Goal: Connect with others: Connect with others

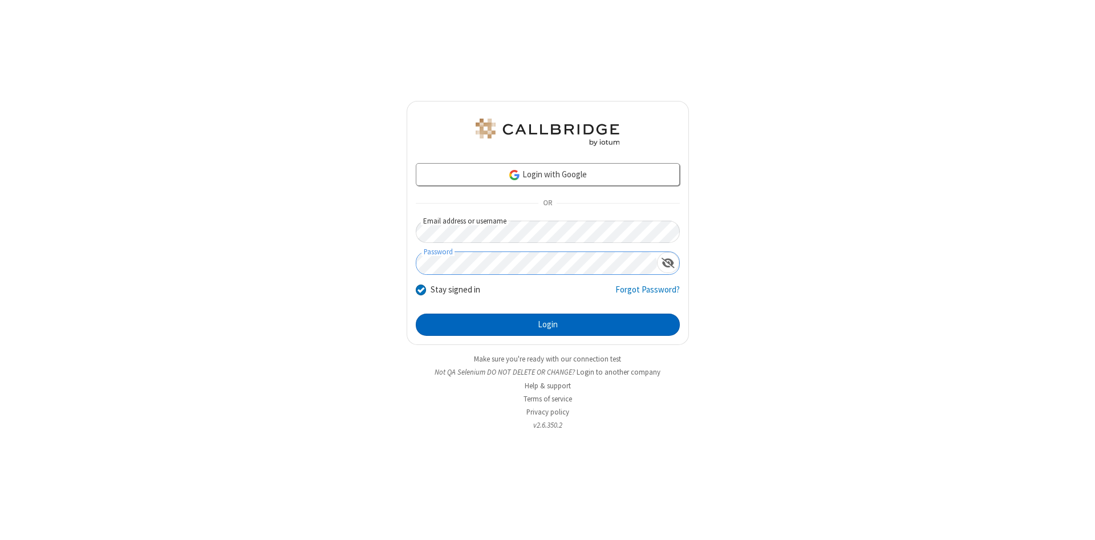
click at [547, 325] on button "Login" at bounding box center [548, 325] width 264 height 23
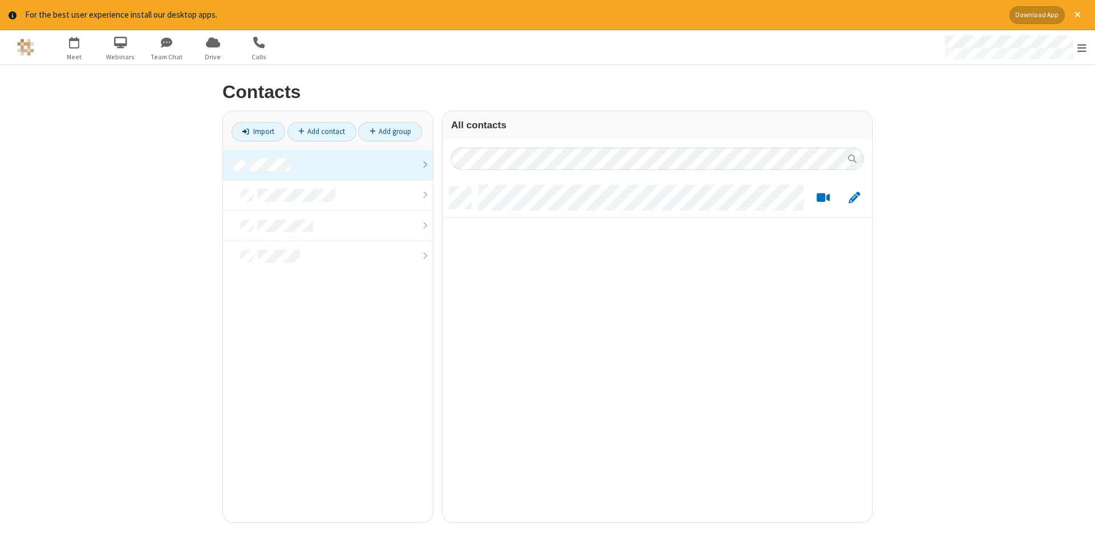
scroll to position [344, 429]
click at [328, 165] on link at bounding box center [328, 165] width 210 height 31
click at [322, 131] on link "Add contact" at bounding box center [321, 131] width 69 height 19
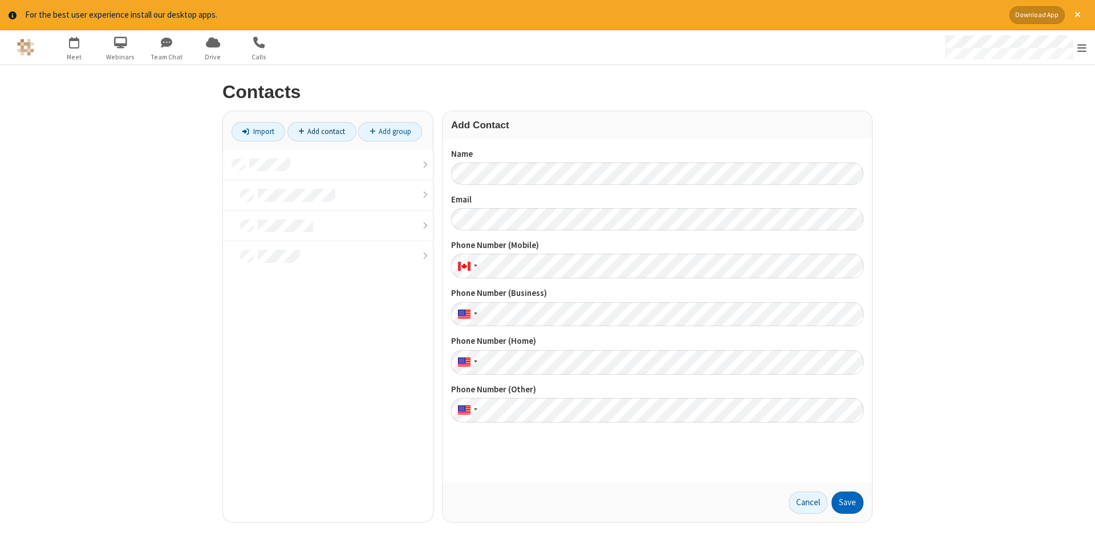
click at [847, 502] on button "Save" at bounding box center [847, 502] width 32 height 23
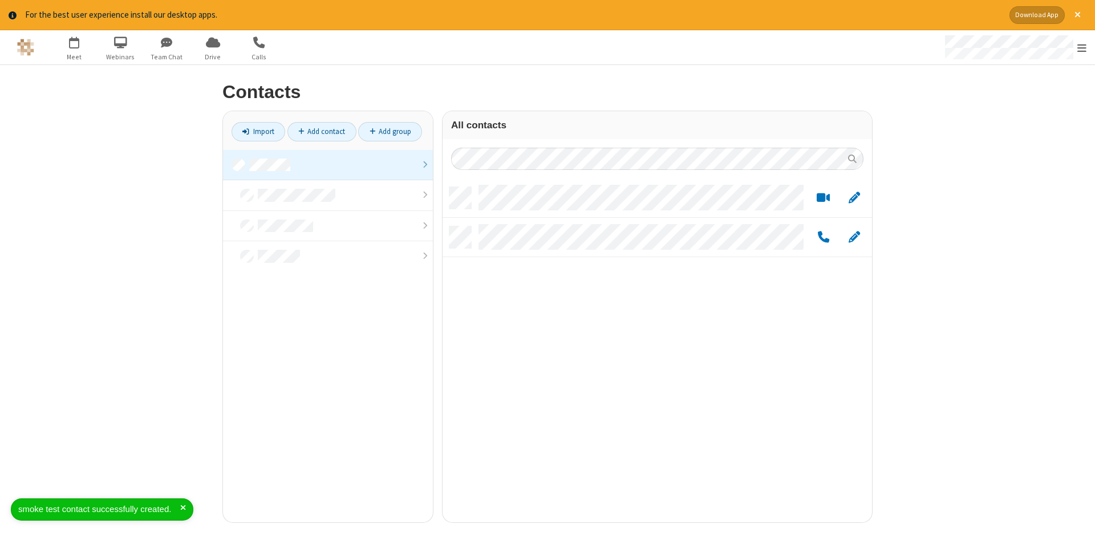
scroll to position [344, 429]
click at [322, 131] on link "Add contact" at bounding box center [321, 131] width 69 height 19
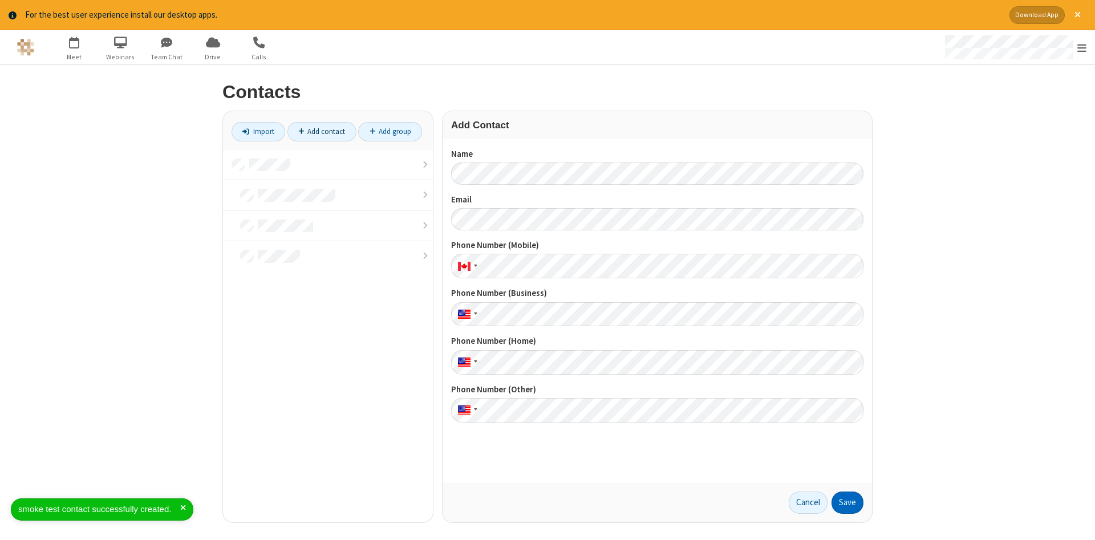
click at [847, 502] on button "Save" at bounding box center [847, 502] width 32 height 23
